Goal: Check status: Check status

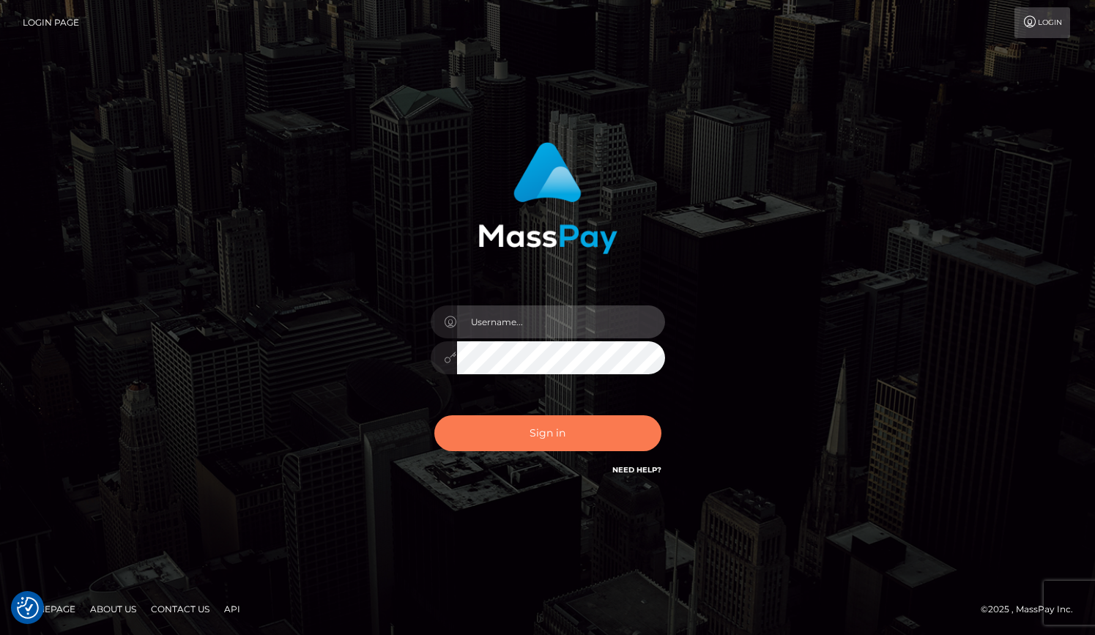
type input "grace.rush"
click at [525, 442] on button "Sign in" at bounding box center [547, 433] width 227 height 36
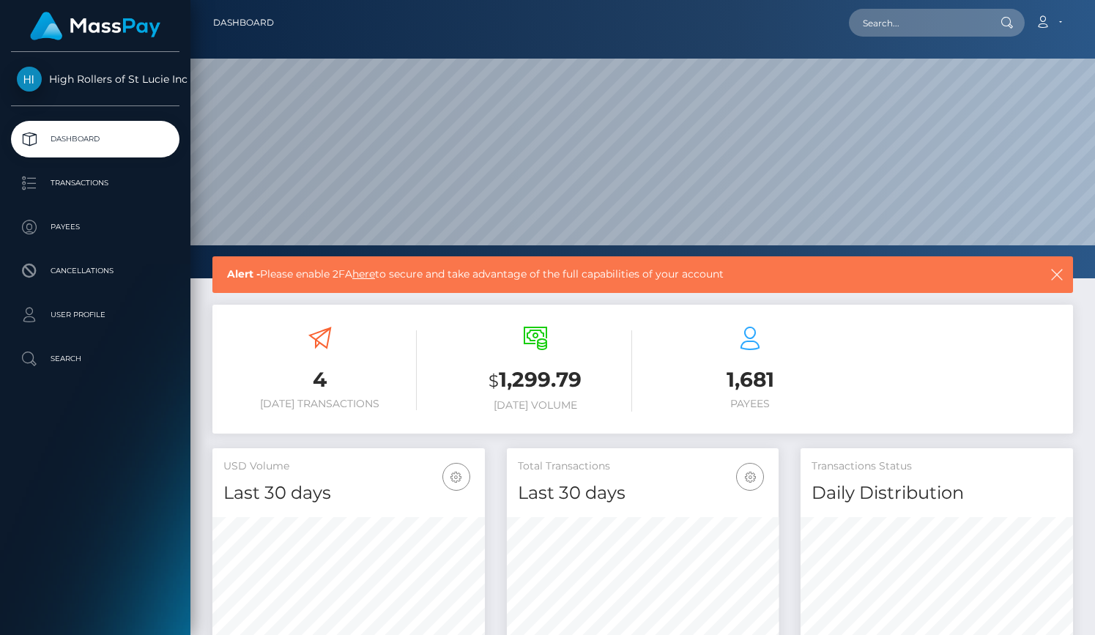
scroll to position [259, 272]
click at [138, 176] on p "Transactions" at bounding box center [95, 183] width 157 height 22
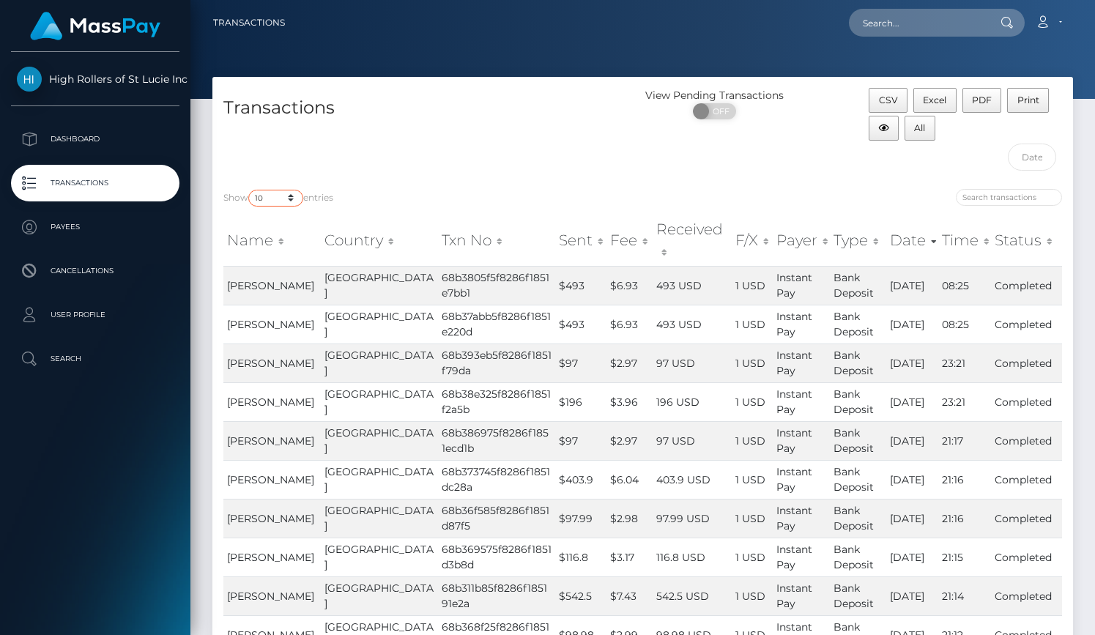
click at [283, 199] on select "10 25 50 100 250 500 1,000 3,500" at bounding box center [275, 198] width 55 height 17
select select "3500"
click at [250, 190] on select "10 25 50 100 250 500 1,000 3,500" at bounding box center [275, 198] width 55 height 17
click at [428, 155] on div "Transactions" at bounding box center [427, 133] width 431 height 90
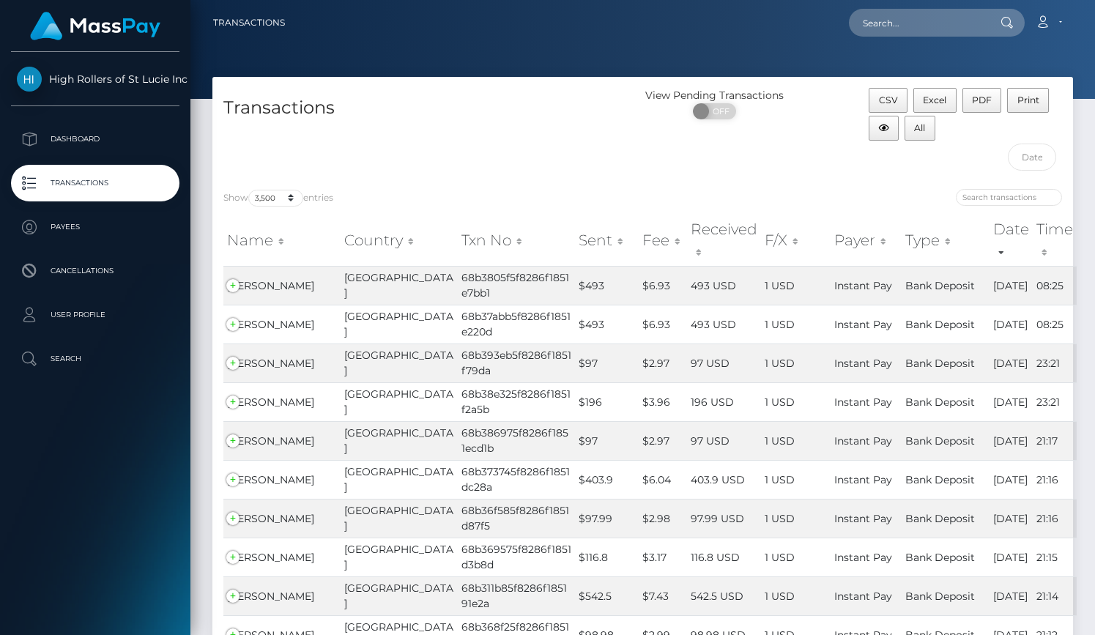
scroll to position [4580, 0]
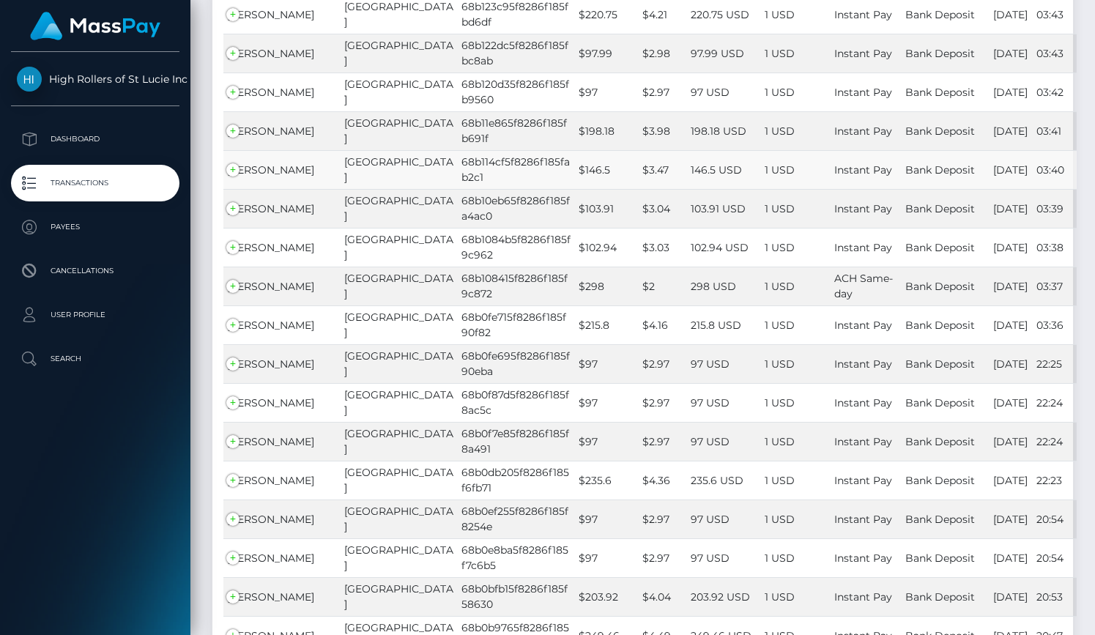
click at [458, 181] on td "68b114cf5f8286f185fab2c1" at bounding box center [516, 169] width 117 height 39
click at [269, 293] on span "[PERSON_NAME]" at bounding box center [270, 286] width 87 height 13
